Goal: Task Accomplishment & Management: Manage account settings

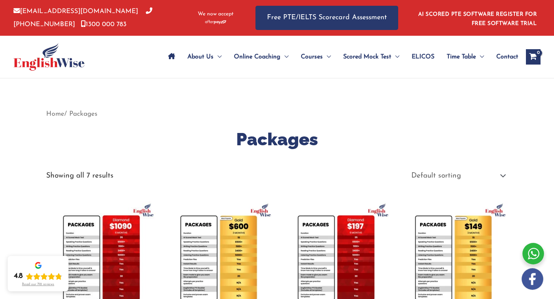
click at [172, 57] on icon "Site Navigation: Main Menu" at bounding box center [171, 56] width 7 height 6
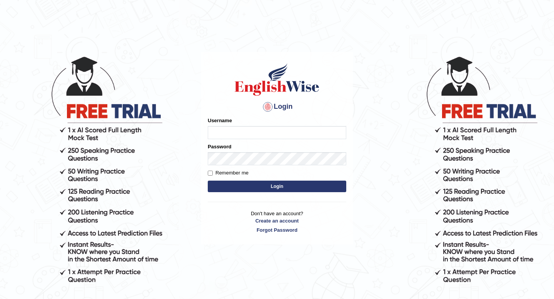
click at [278, 135] on input "Username" at bounding box center [277, 132] width 138 height 13
type input "prapatsornS"
click at [213, 173] on label "Remember me" at bounding box center [228, 173] width 41 height 8
click at [213, 173] on input "Remember me" at bounding box center [210, 173] width 5 height 5
checkbox input "true"
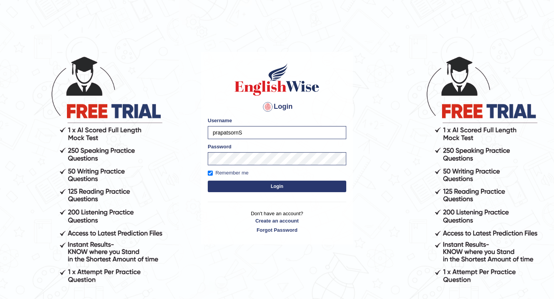
click at [253, 187] on button "Login" at bounding box center [277, 187] width 138 height 12
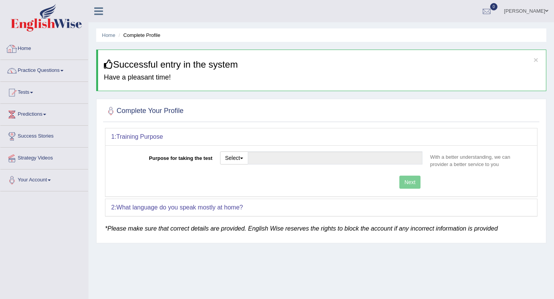
click at [25, 49] on link "Home" at bounding box center [44, 47] width 88 height 19
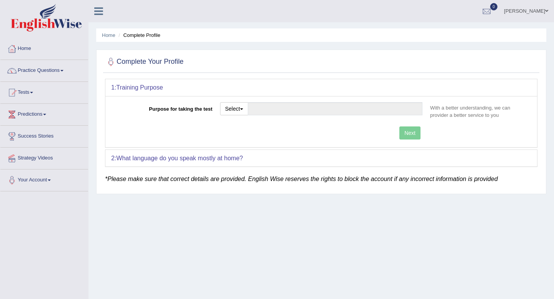
click at [47, 72] on link "Practice Questions" at bounding box center [44, 69] width 88 height 19
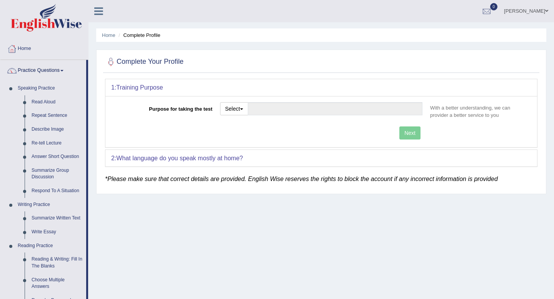
click at [47, 72] on link "Practice Questions" at bounding box center [43, 69] width 86 height 19
